Goal: Navigation & Orientation: Find specific page/section

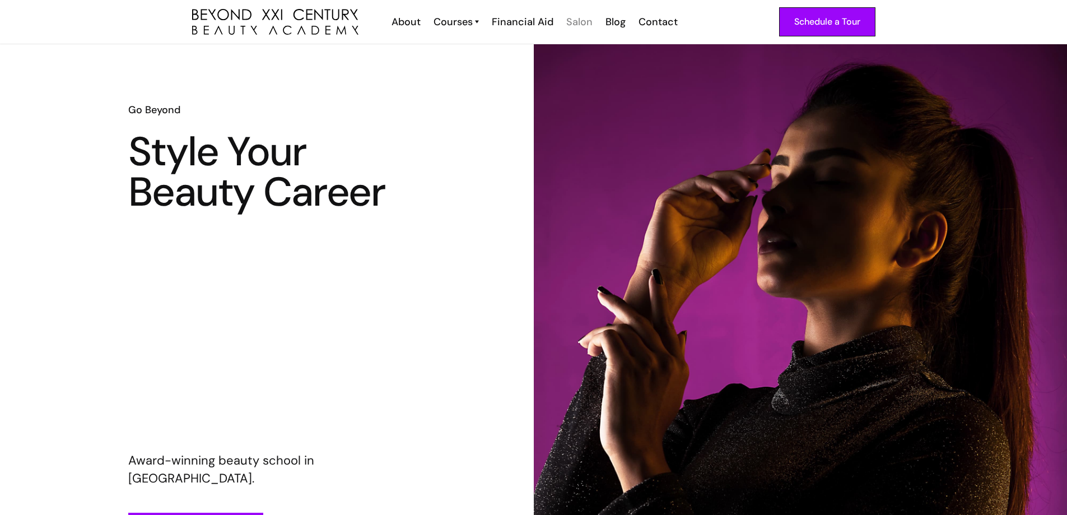
click at [577, 24] on div "Salon" at bounding box center [579, 22] width 26 height 15
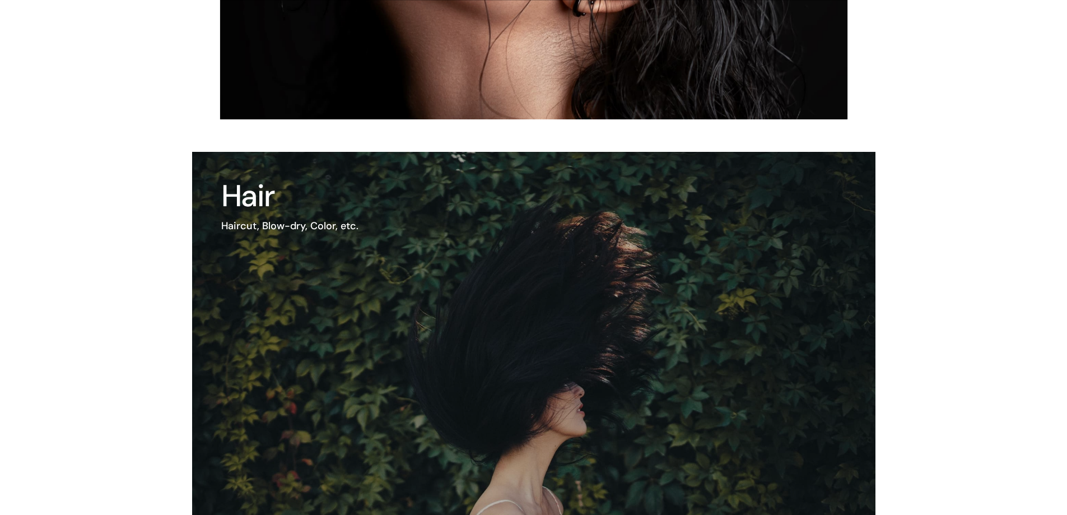
scroll to position [995, 0]
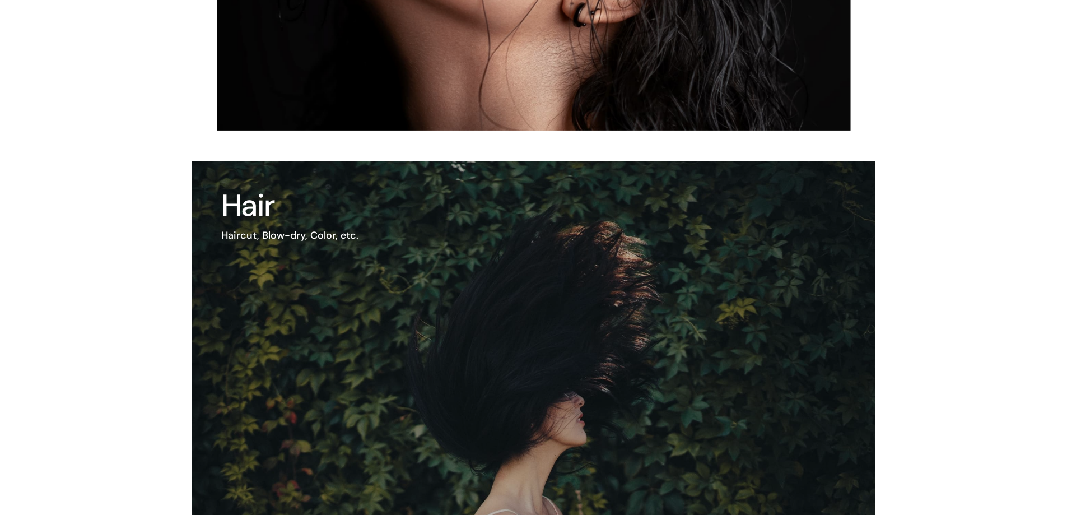
click at [251, 206] on h3 "Hair" at bounding box center [289, 205] width 137 height 30
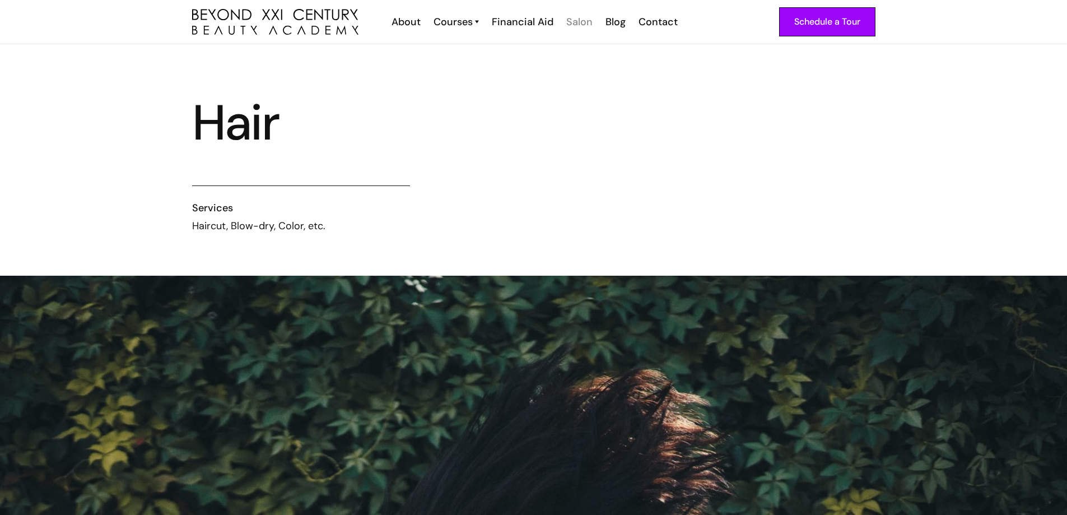
click at [575, 22] on div "Salon" at bounding box center [579, 22] width 26 height 15
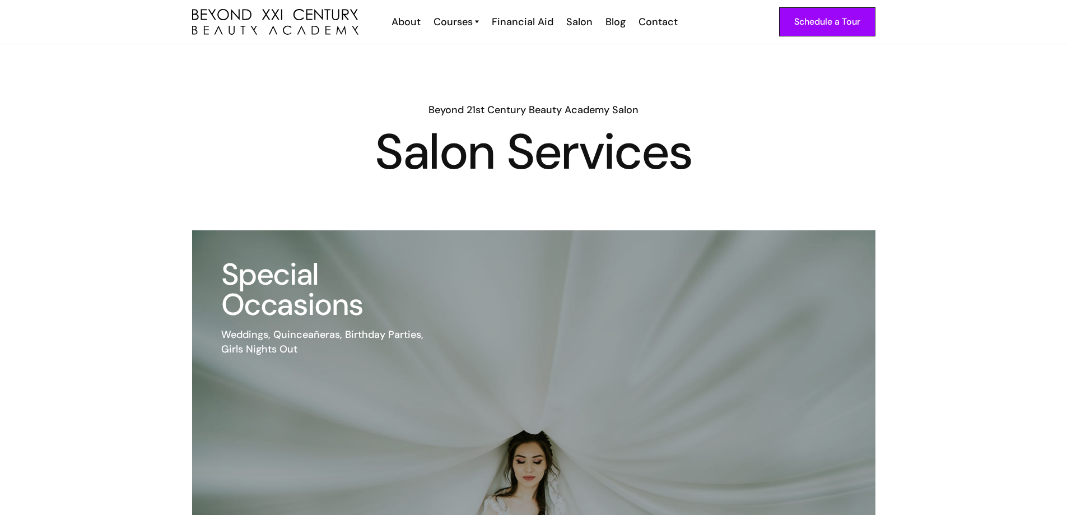
drag, startPoint x: 927, startPoint y: 129, endPoint x: 943, endPoint y: 139, distance: 18.2
click at [930, 137] on div "Beyond 21st Century Beauty Academy Salon Salon Services" at bounding box center [533, 137] width 1067 height 186
